Goal: Find specific page/section: Find specific page/section

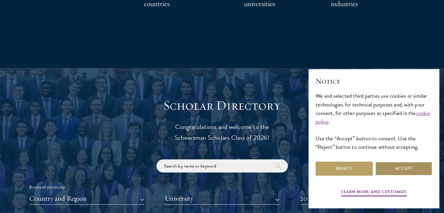
click at [401, 172] on button "Accept" at bounding box center [404, 169] width 57 height 14
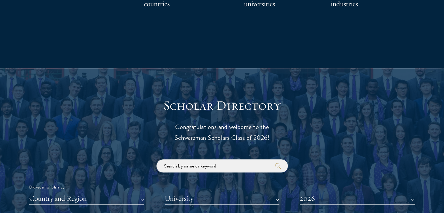
click at [250, 167] on input "search" at bounding box center [222, 166] width 131 height 13
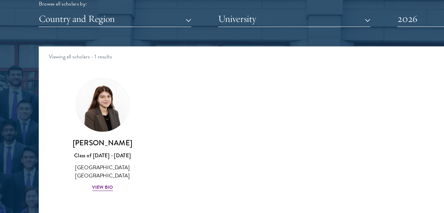
scroll to position [732, 0]
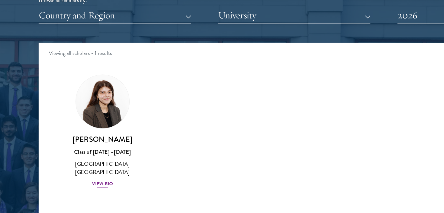
type input "wafia"
click at [81, 146] on div "[PERSON_NAME] Class of [DATE] - [DATE] [GEOGRAPHIC_DATA] - [GEOGRAPHIC_DATA] [G…" at bounding box center [77, 133] width 61 height 41
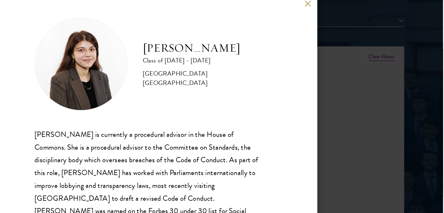
scroll to position [732, 0]
